Goal: Complete application form

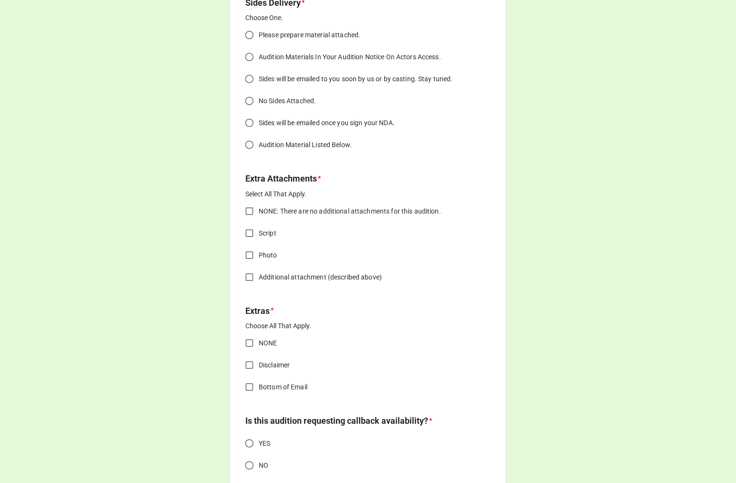
scroll to position [1122, 0]
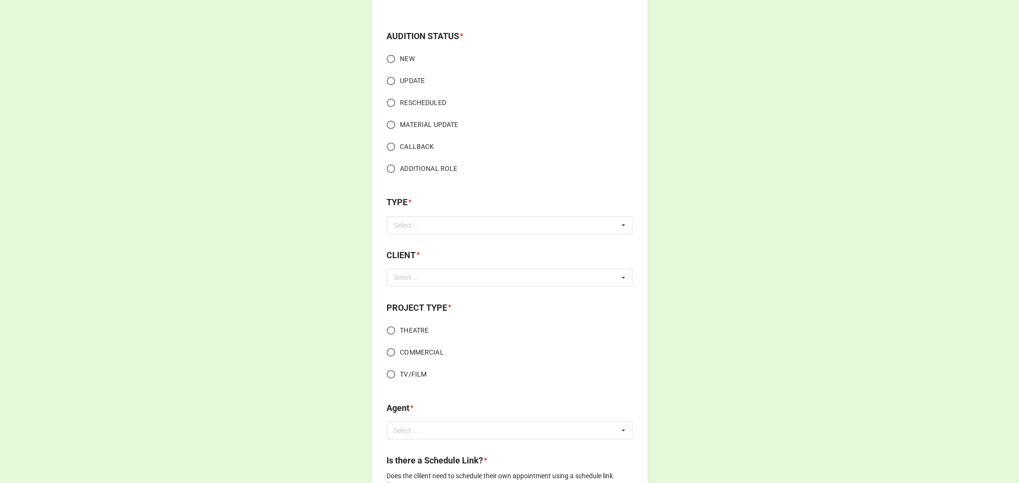
scroll to position [106, 0]
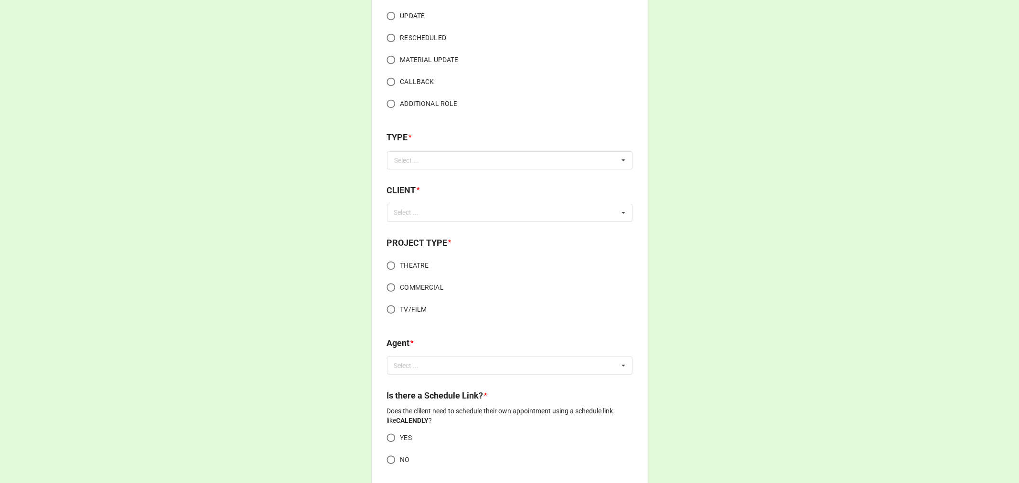
click at [424, 149] on div "TYPE *" at bounding box center [509, 141] width 245 height 20
click at [423, 160] on input "text" at bounding box center [510, 160] width 245 height 17
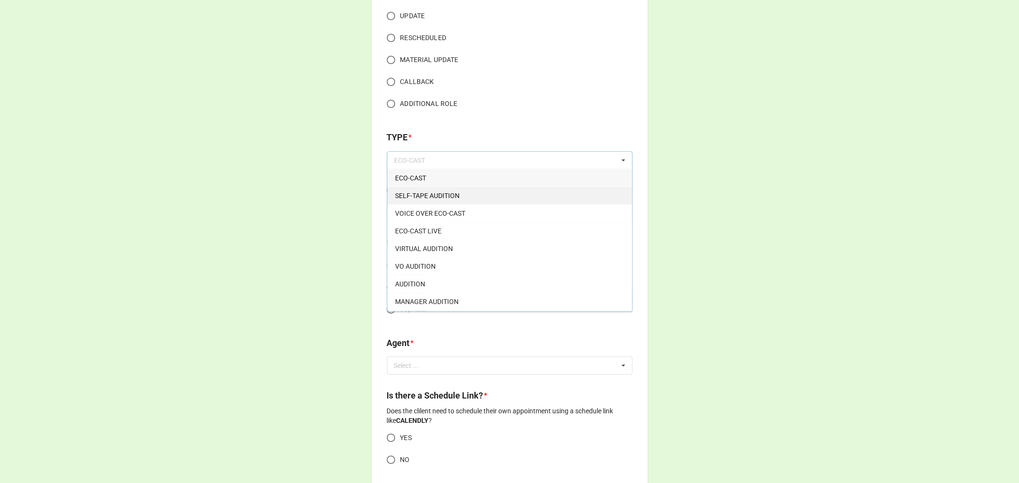
click at [419, 192] on span "SELF-TAPE AUDITION" at bounding box center [427, 196] width 64 height 8
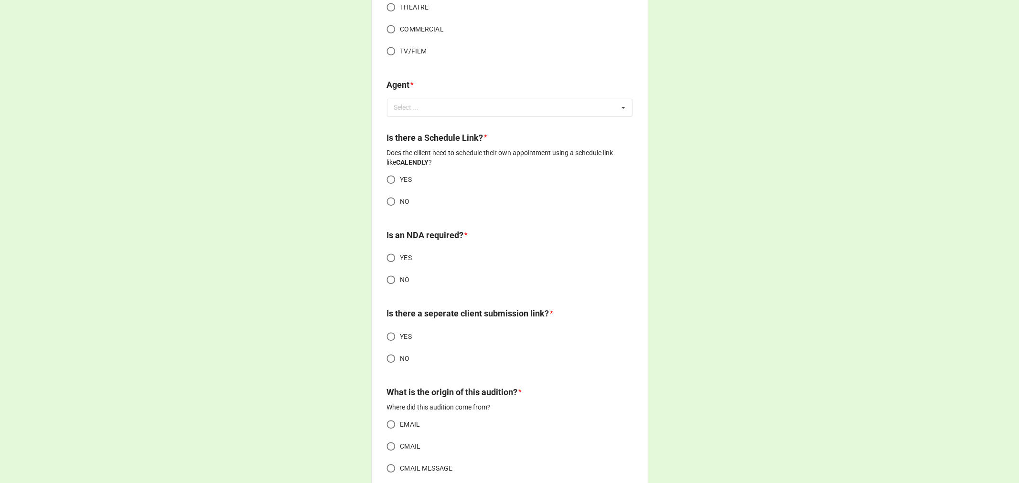
scroll to position [637, 0]
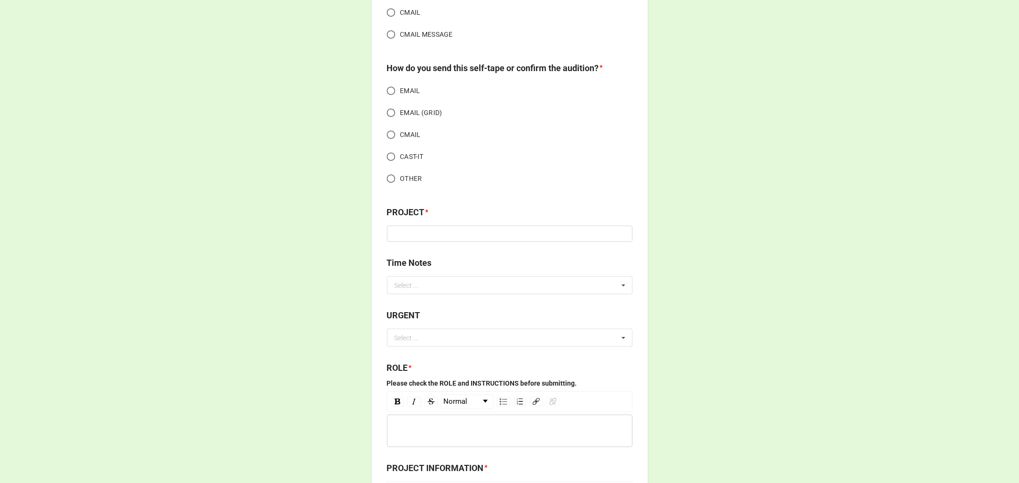
scroll to position [902, 0]
click at [736, 257] on div "AUDITION EMAIL FORM AUDITION STATUS * NEW UPDATE RESCHEDULED MATERIAL UPDATE CA…" at bounding box center [509, 448] width 1019 height 2700
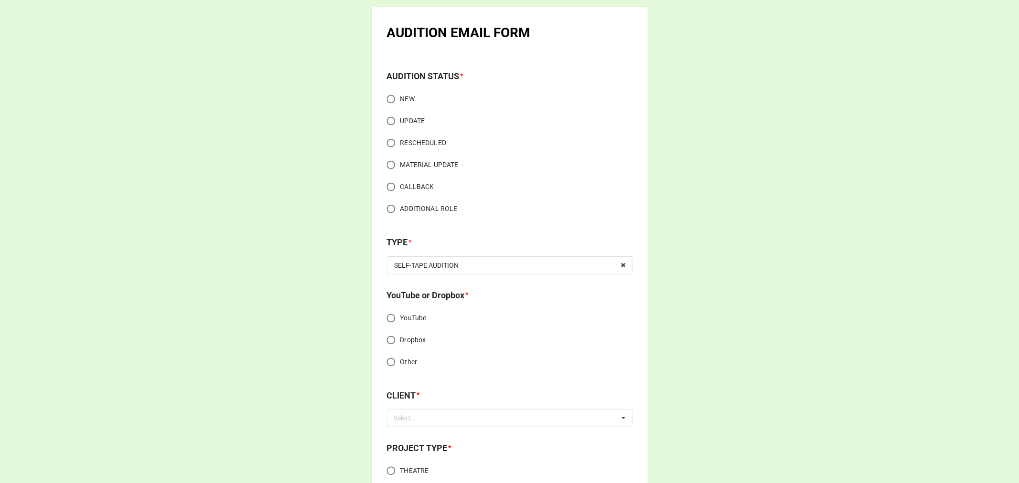
scroll to position [0, 0]
click at [439, 263] on div "SELF-TAPE AUDITION" at bounding box center [427, 266] width 64 height 7
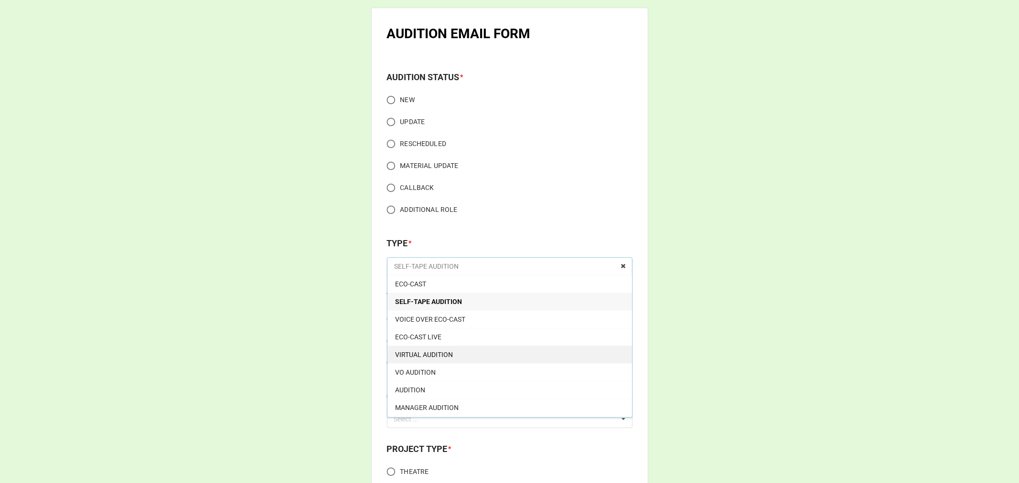
scroll to position [17, 0]
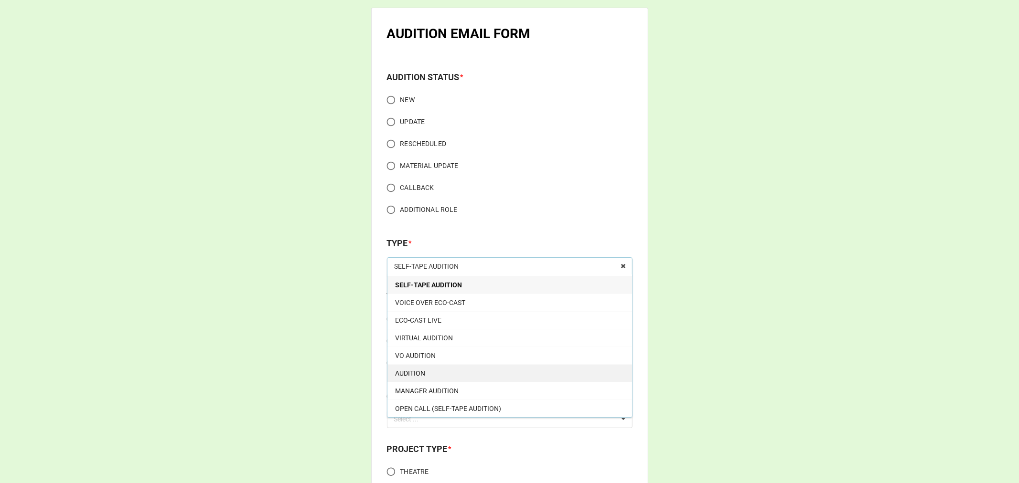
click at [421, 370] on span "AUDITION" at bounding box center [410, 374] width 30 height 8
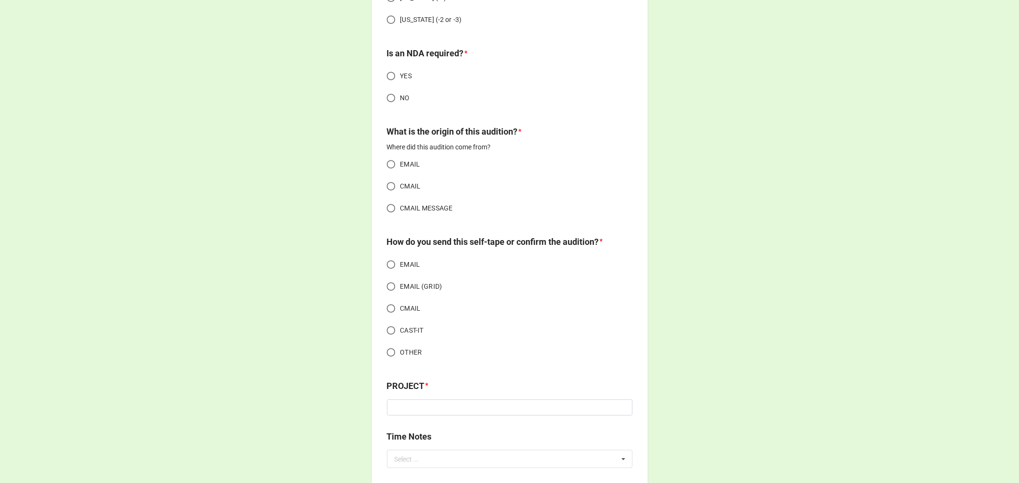
scroll to position [1812, 0]
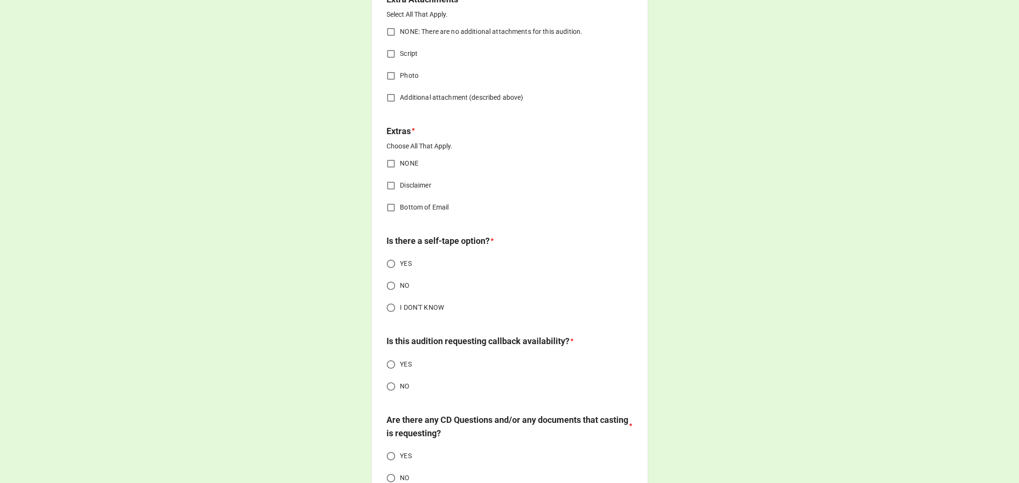
click at [388, 285] on input "NO" at bounding box center [391, 286] width 19 height 19
radio input "true"
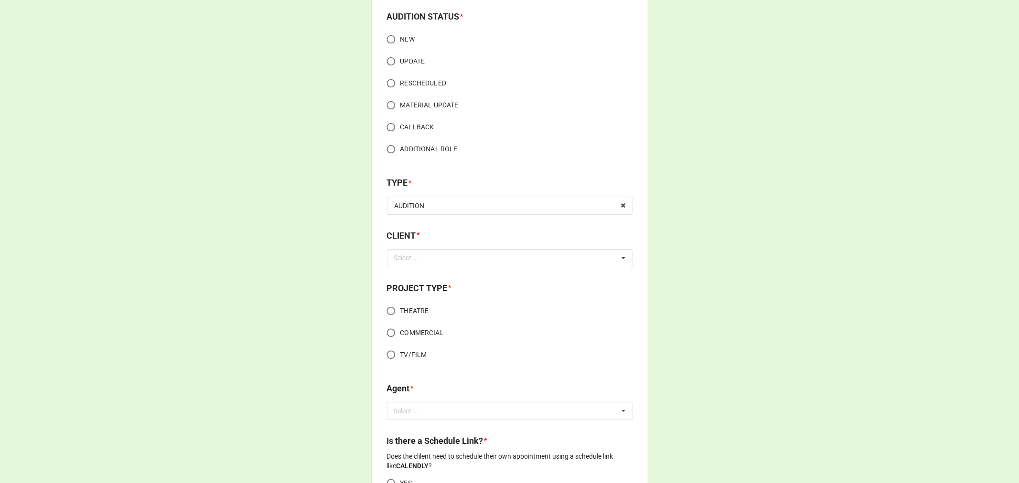
scroll to position [8, 0]
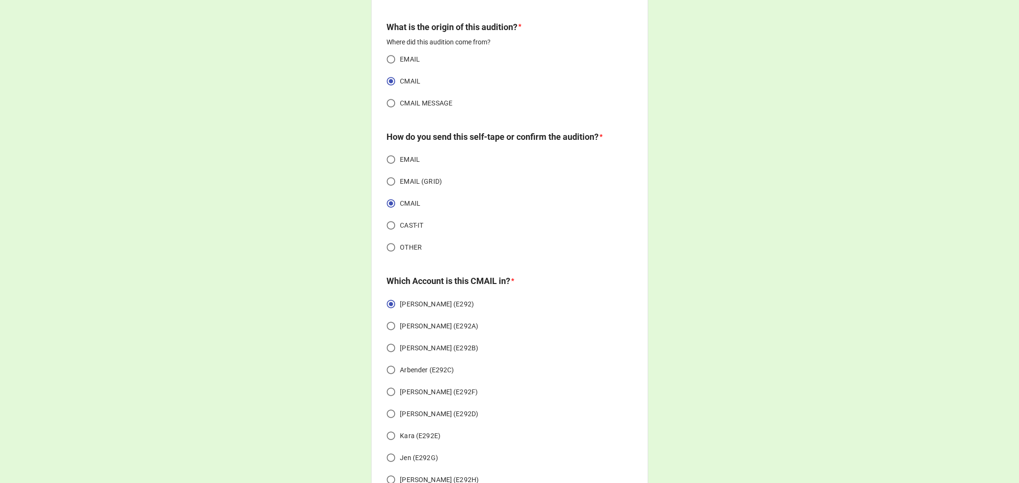
scroll to position [902, 0]
